Goal: Information Seeking & Learning: Learn about a topic

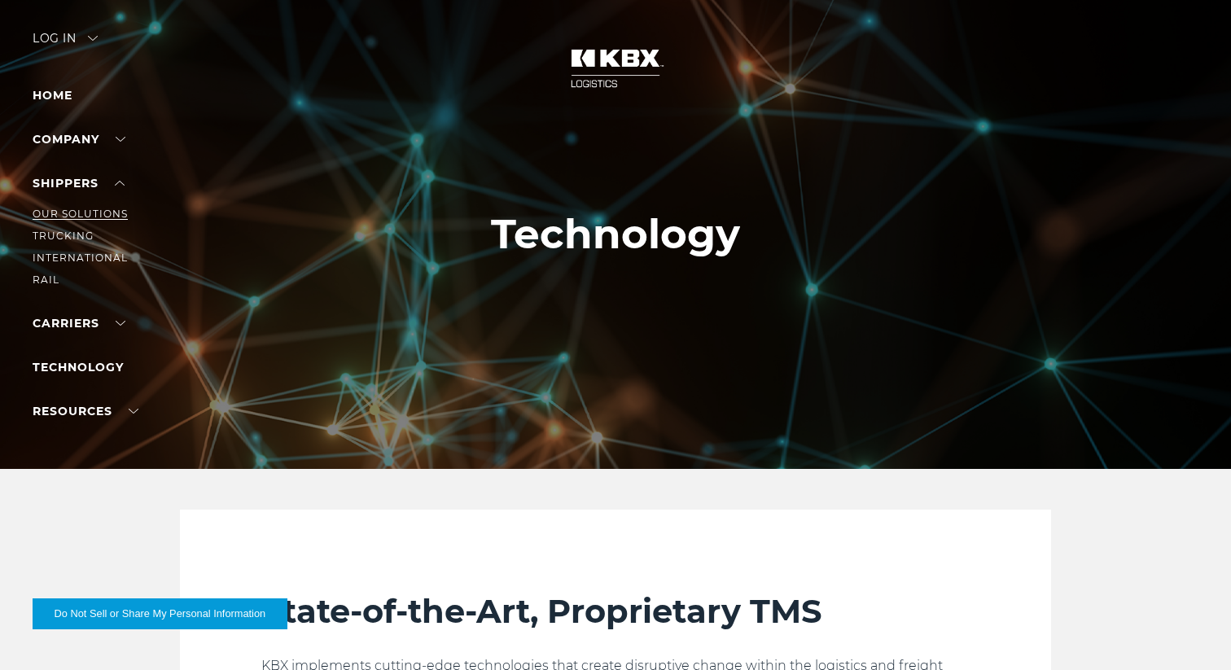
click at [64, 210] on link "Our Solutions" at bounding box center [80, 214] width 95 height 12
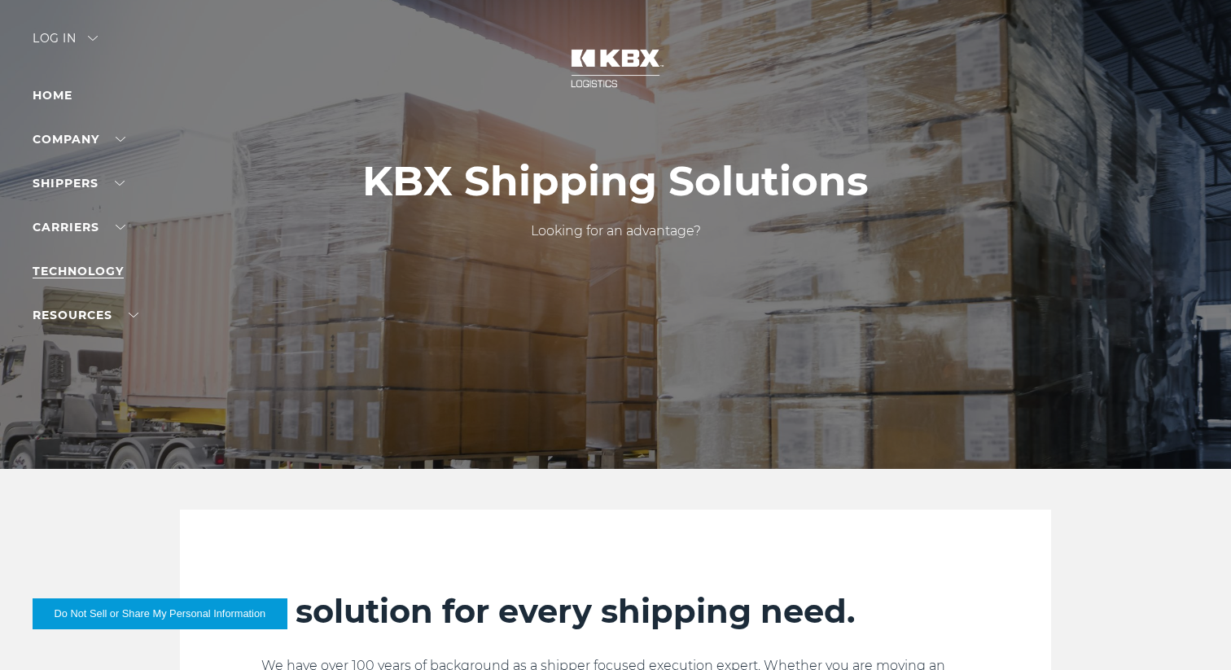
click at [84, 273] on link "Technology" at bounding box center [78, 271] width 91 height 15
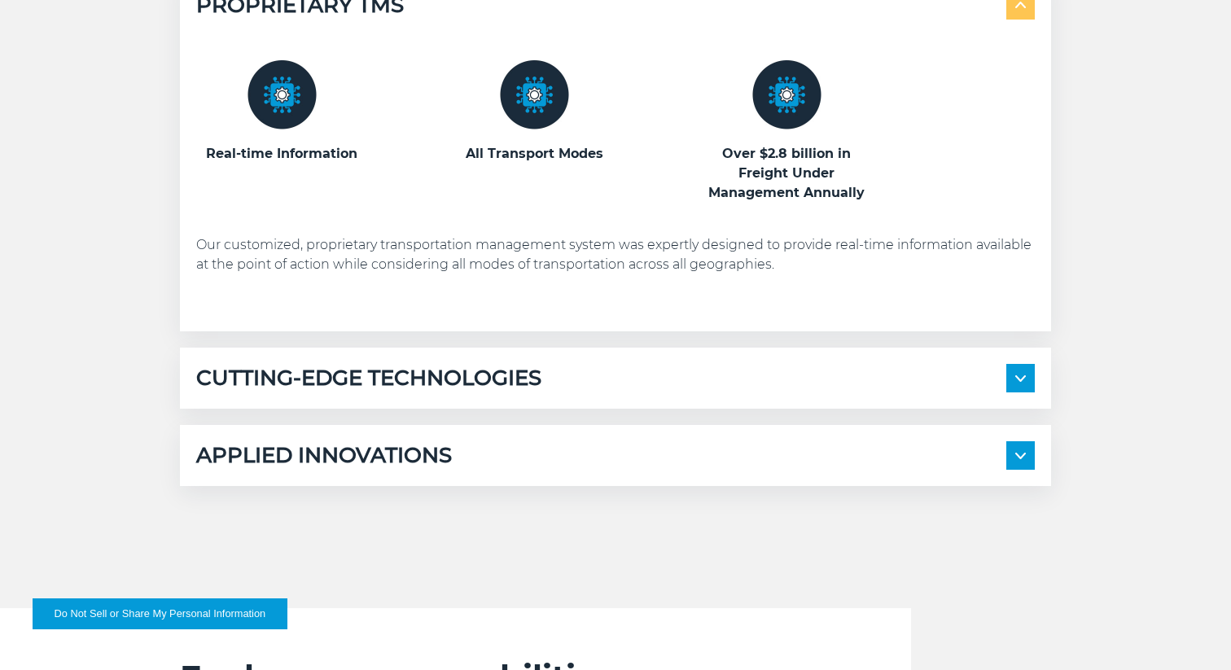
scroll to position [934, 0]
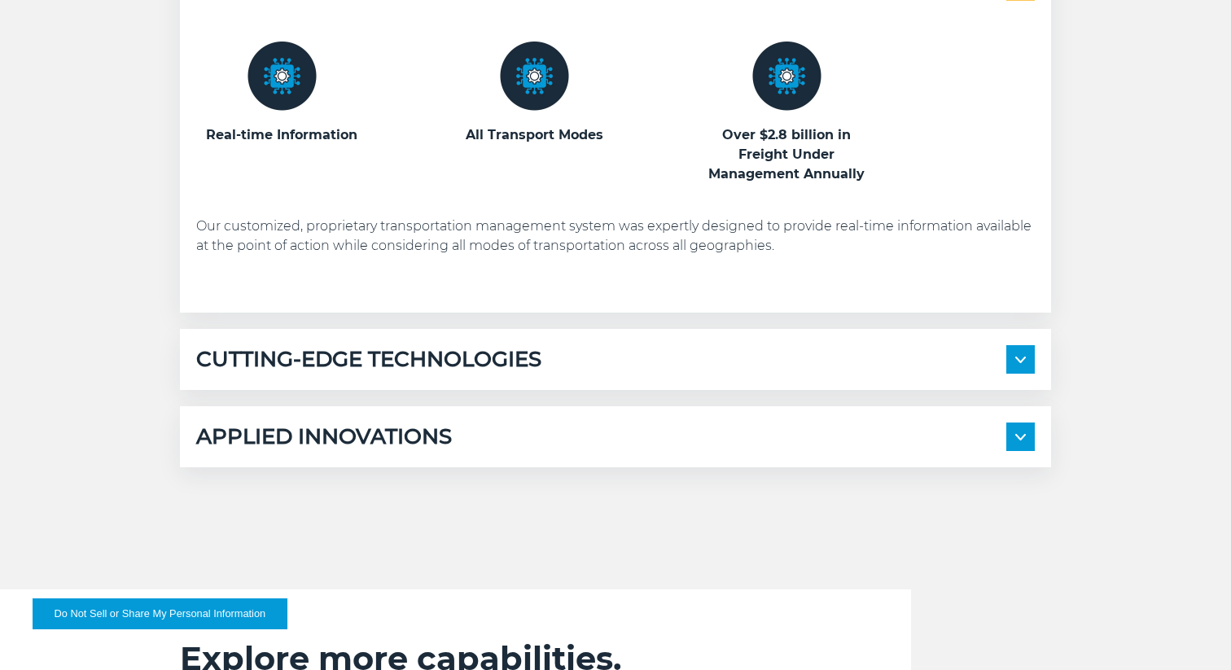
click at [362, 364] on h5 "CUTTING-EDGE TECHNOLOGIES" at bounding box center [368, 359] width 345 height 28
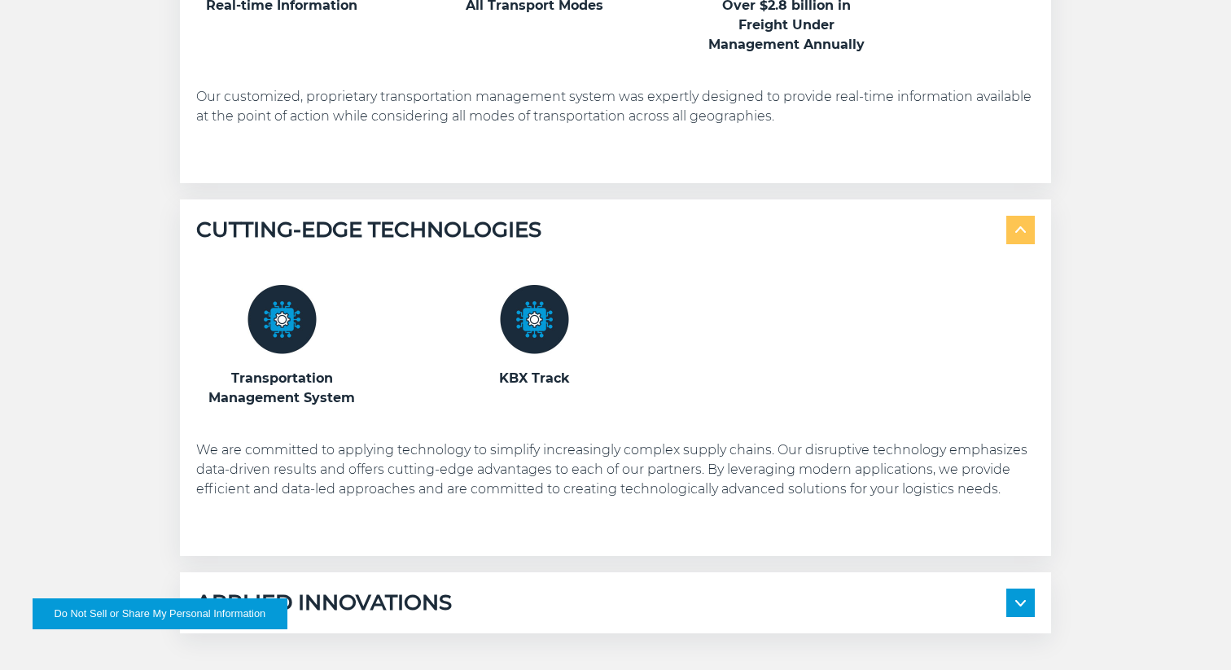
scroll to position [1107, 0]
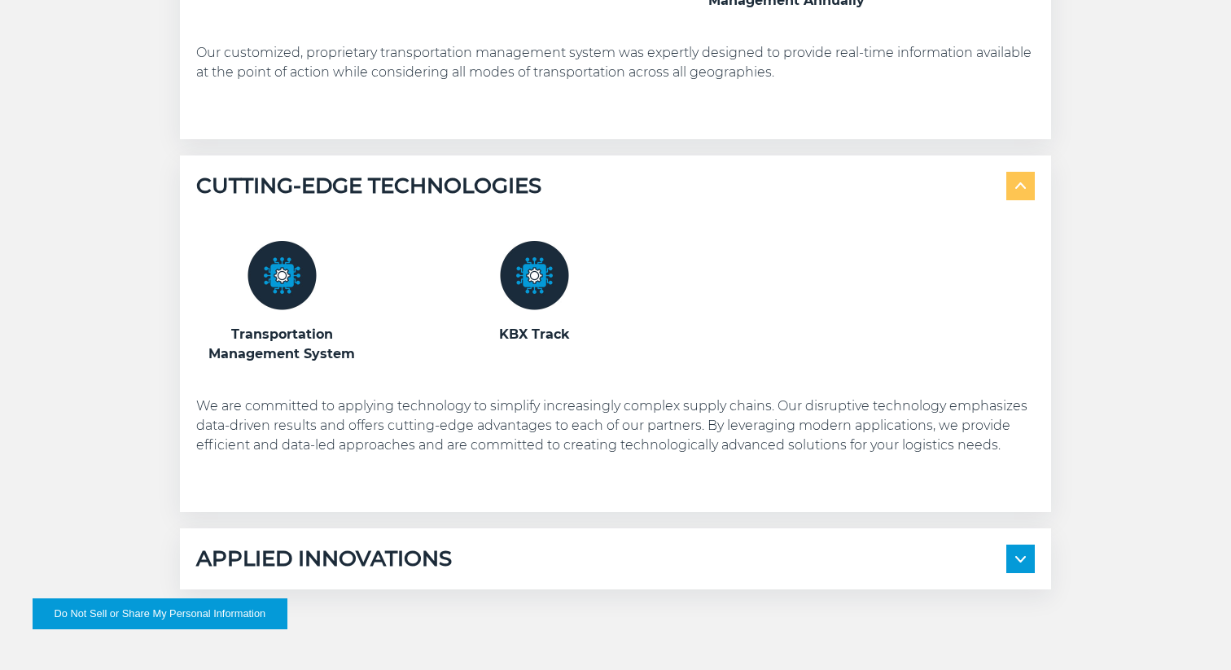
click at [400, 556] on h5 "APPLIED INNOVATIONS" at bounding box center [324, 559] width 256 height 28
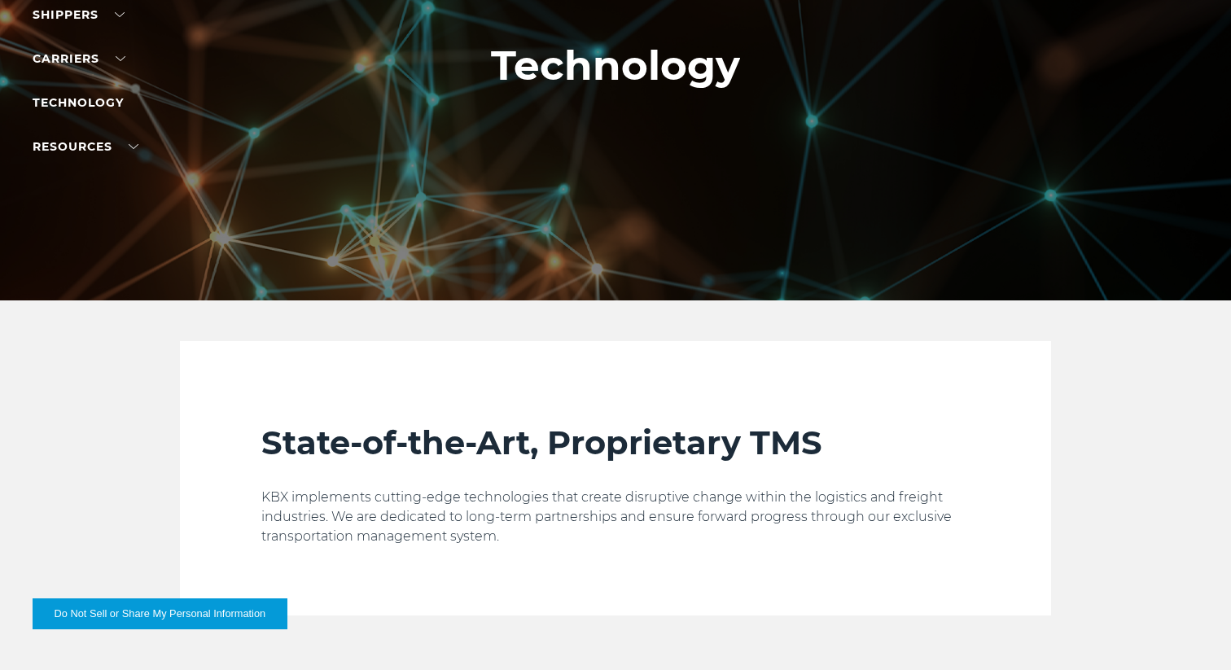
scroll to position [0, 0]
